Goal: Check status

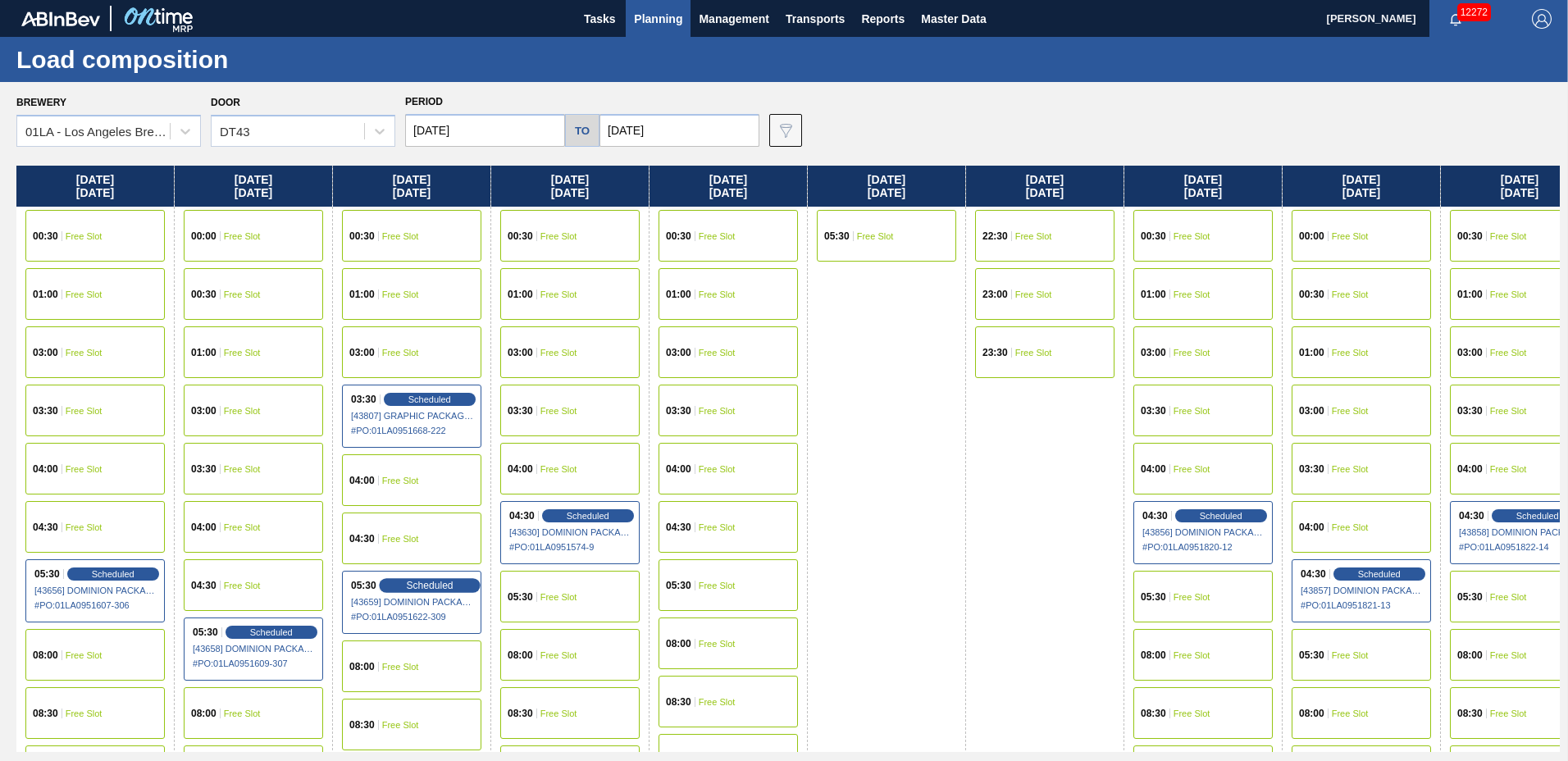
click at [422, 586] on span "Scheduled" at bounding box center [429, 586] width 47 height 10
click at [392, 579] on div "Scheduled" at bounding box center [429, 586] width 101 height 15
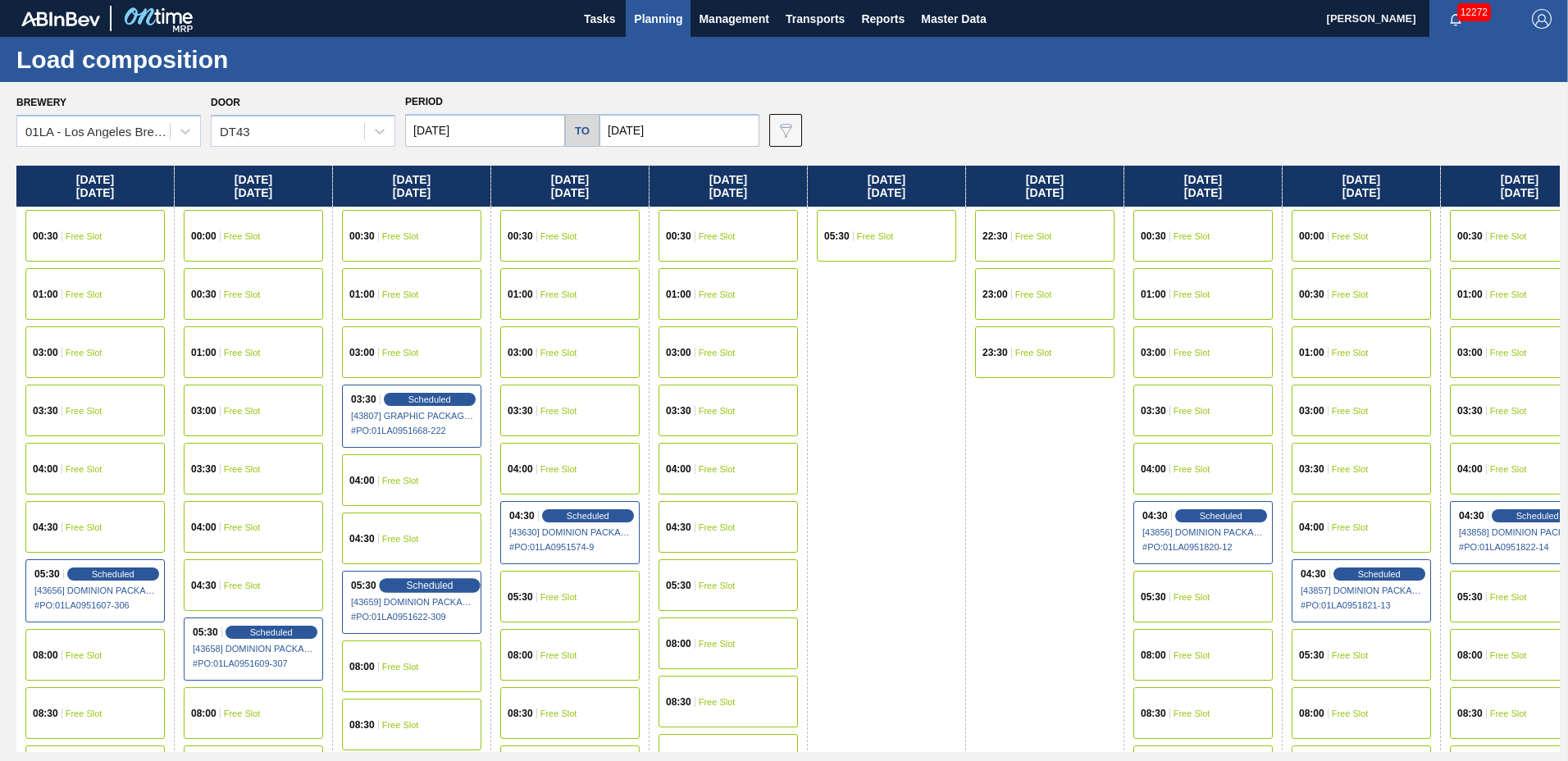
click at [392, 579] on div "Scheduled" at bounding box center [429, 586] width 101 height 15
drag, startPoint x: 378, startPoint y: 568, endPoint x: 376, endPoint y: 579, distance: 11.2
click at [376, 568] on div "05:30 Scheduled [43659] DOMINION PACKAGING, INC. - 0008325026 # PO : 01LA095162…" at bounding box center [412, 602] width 157 height 70
click at [383, 581] on div "05:30 Scheduled [43659] DOMINION PACKAGING, INC. - 0008325026 # PO : 01LA095162…" at bounding box center [412, 602] width 140 height 63
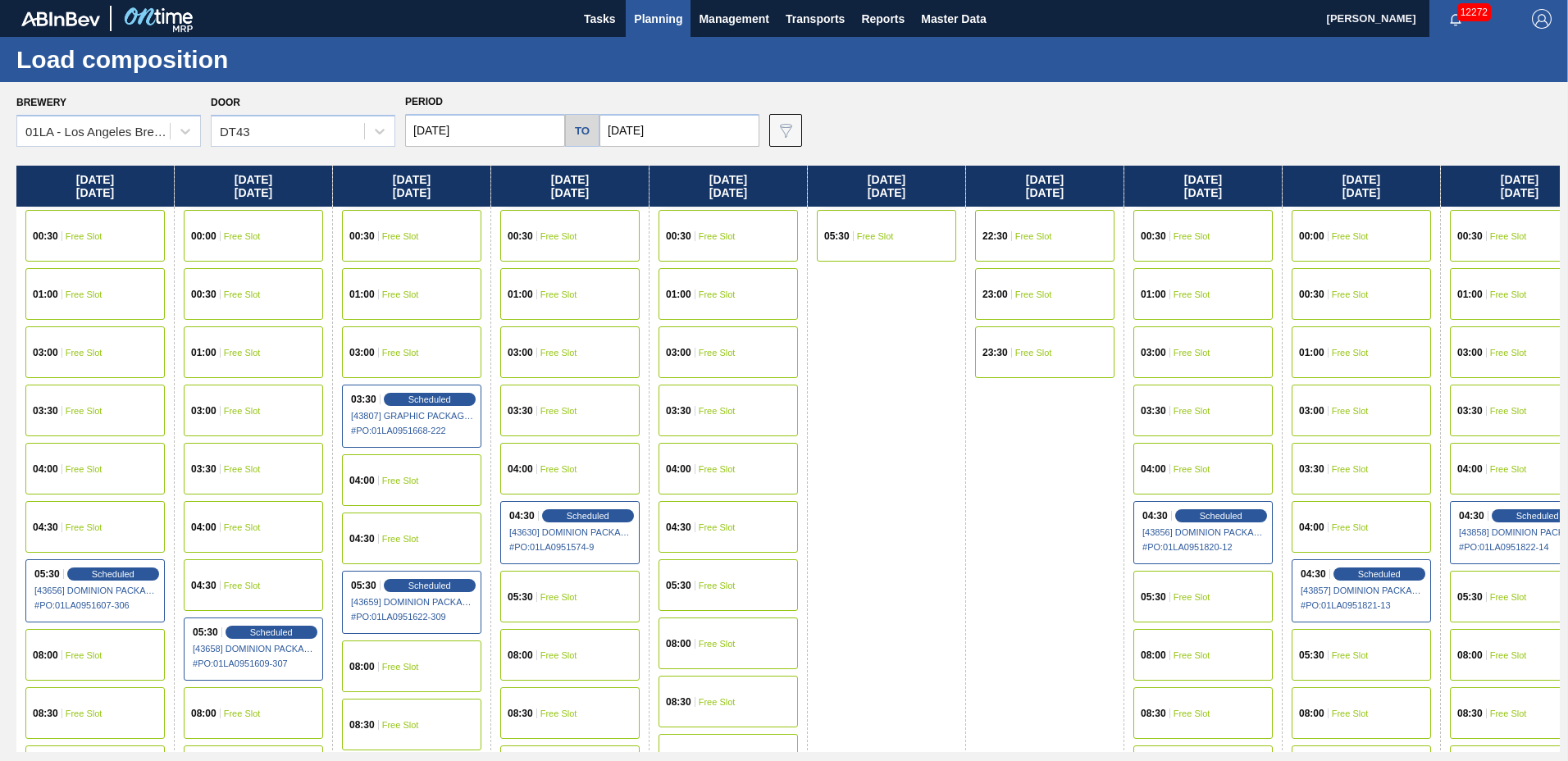
click at [417, 601] on span "[43659] DOMINION PACKAGING, INC. - 0008325026" at bounding box center [412, 601] width 123 height 10
